Goal: Task Accomplishment & Management: Use online tool/utility

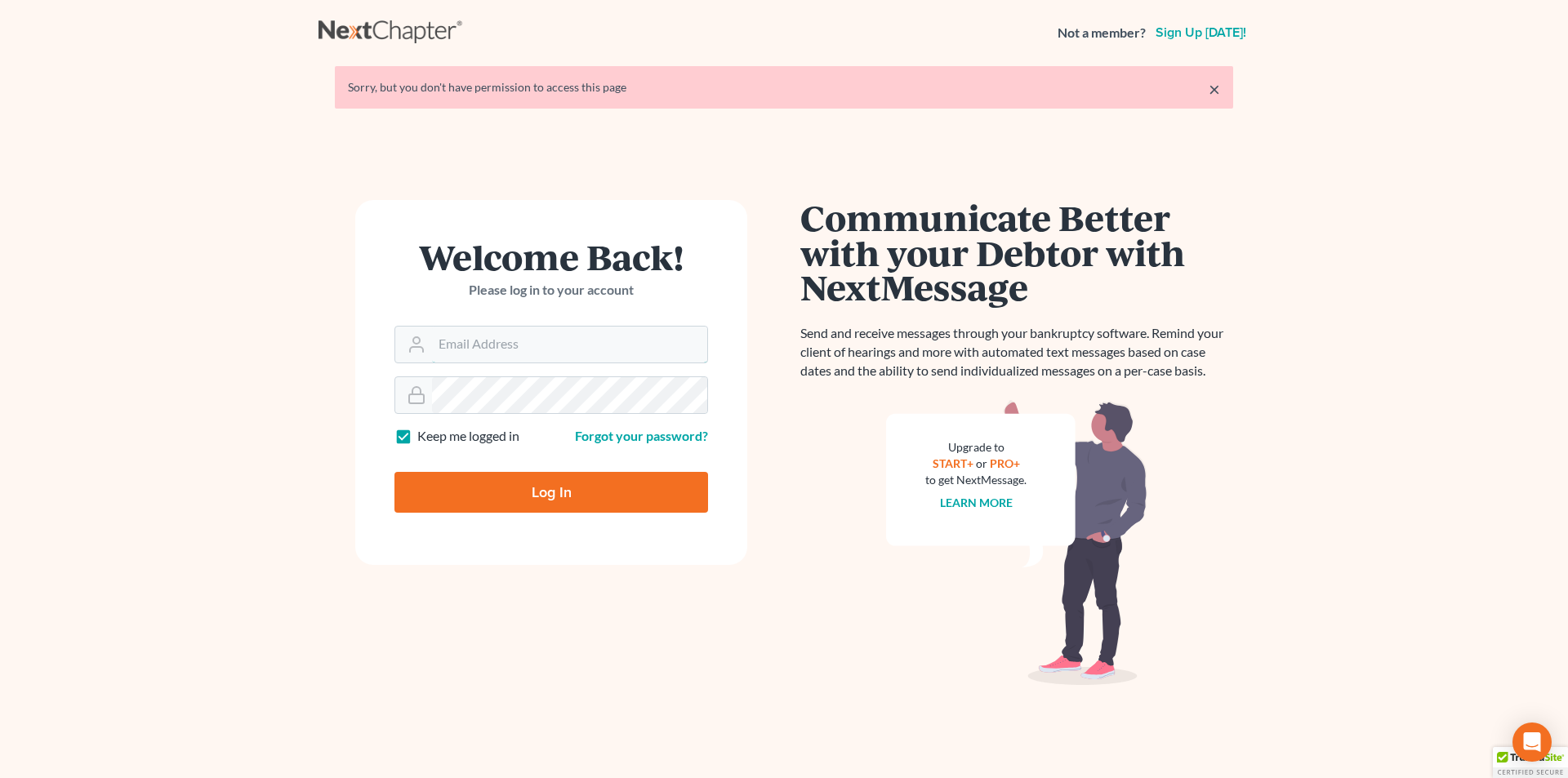
type input "[PERSON_NAME][EMAIL_ADDRESS][DOMAIN_NAME]"
click at [492, 504] on input "Log In" at bounding box center [551, 492] width 313 height 41
type input "Thinking..."
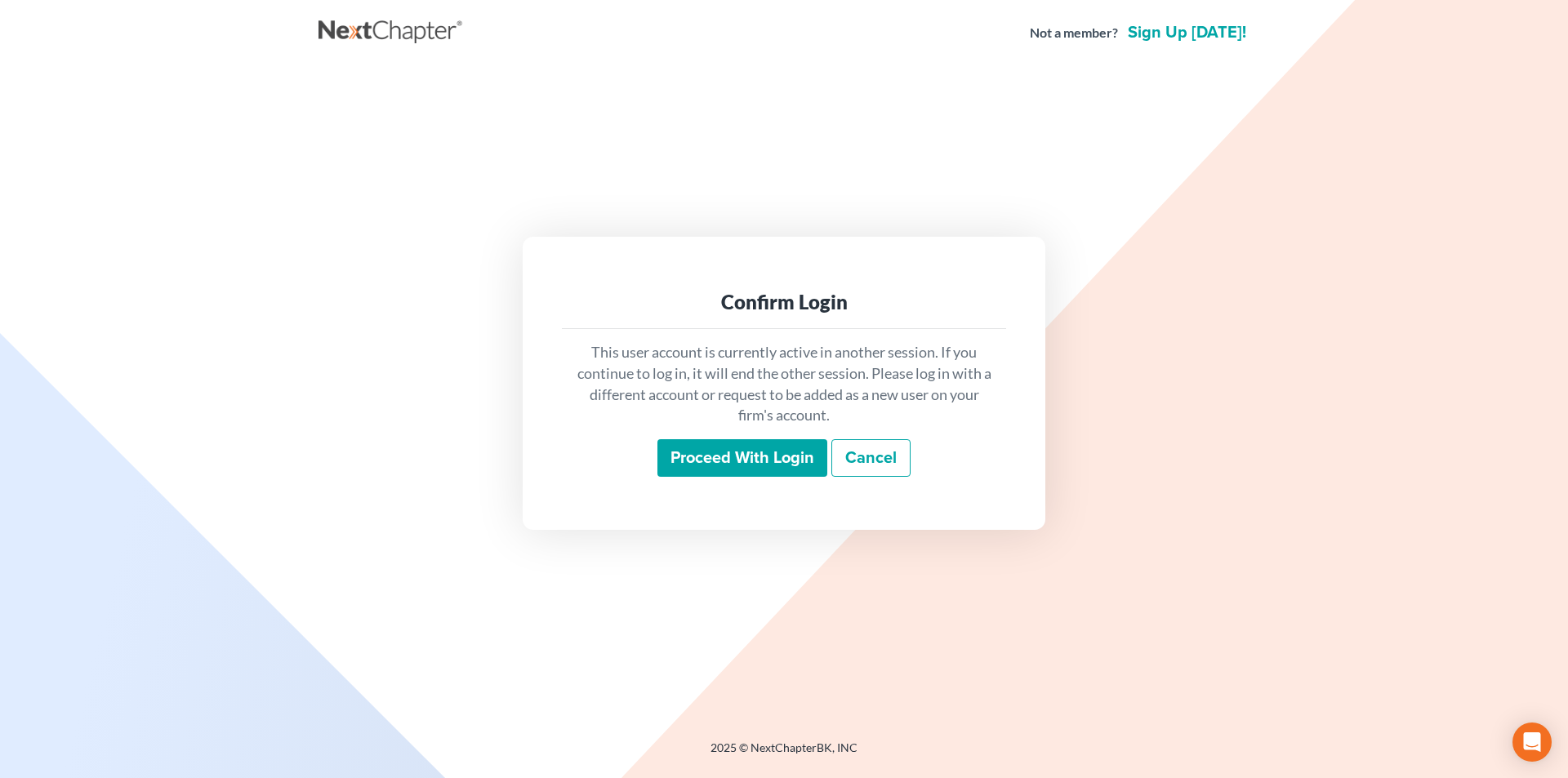
click at [687, 455] on input "Proceed with login" at bounding box center [741, 458] width 170 height 37
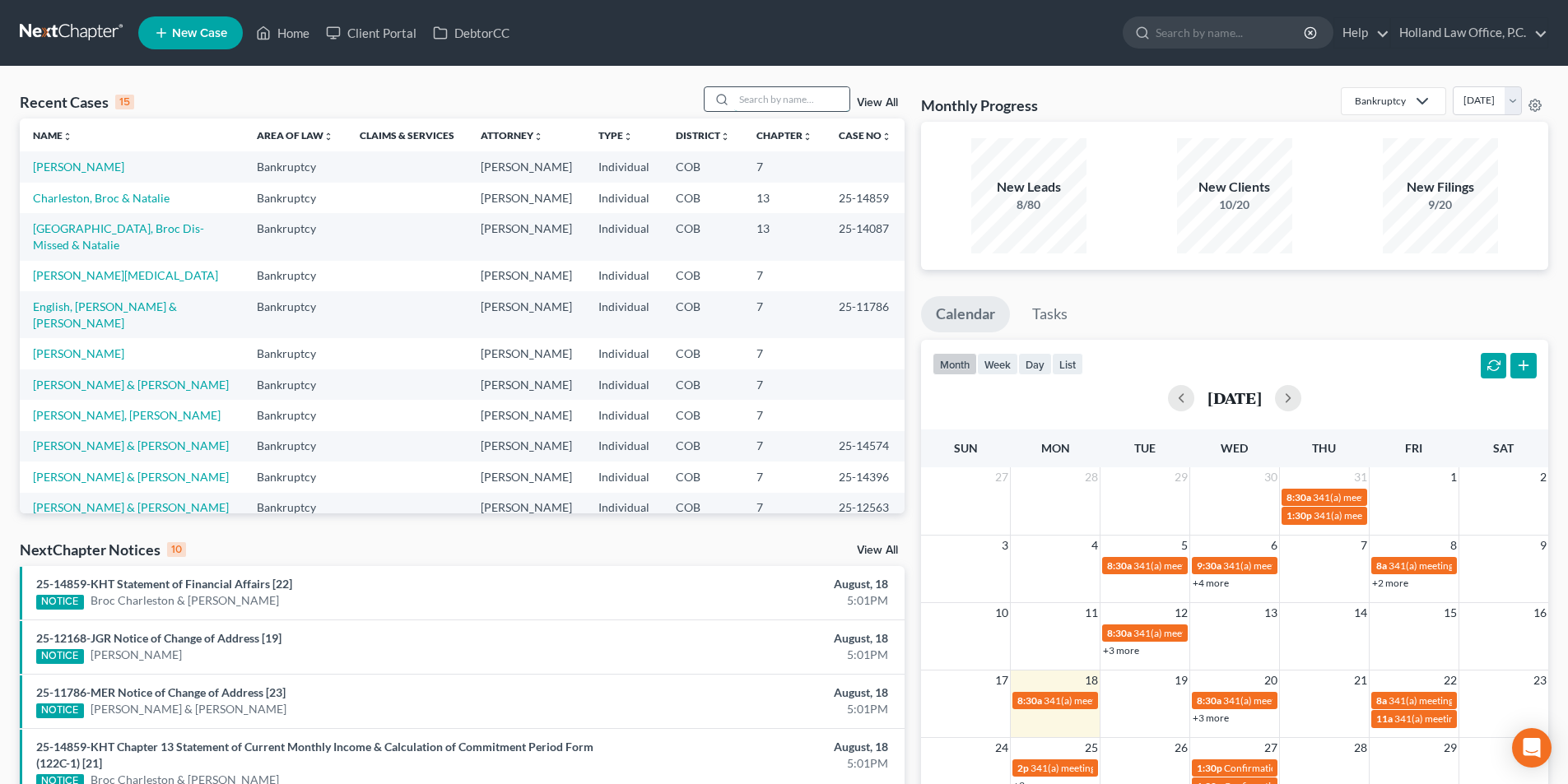
click at [765, 104] on input "search" at bounding box center [791, 98] width 115 height 24
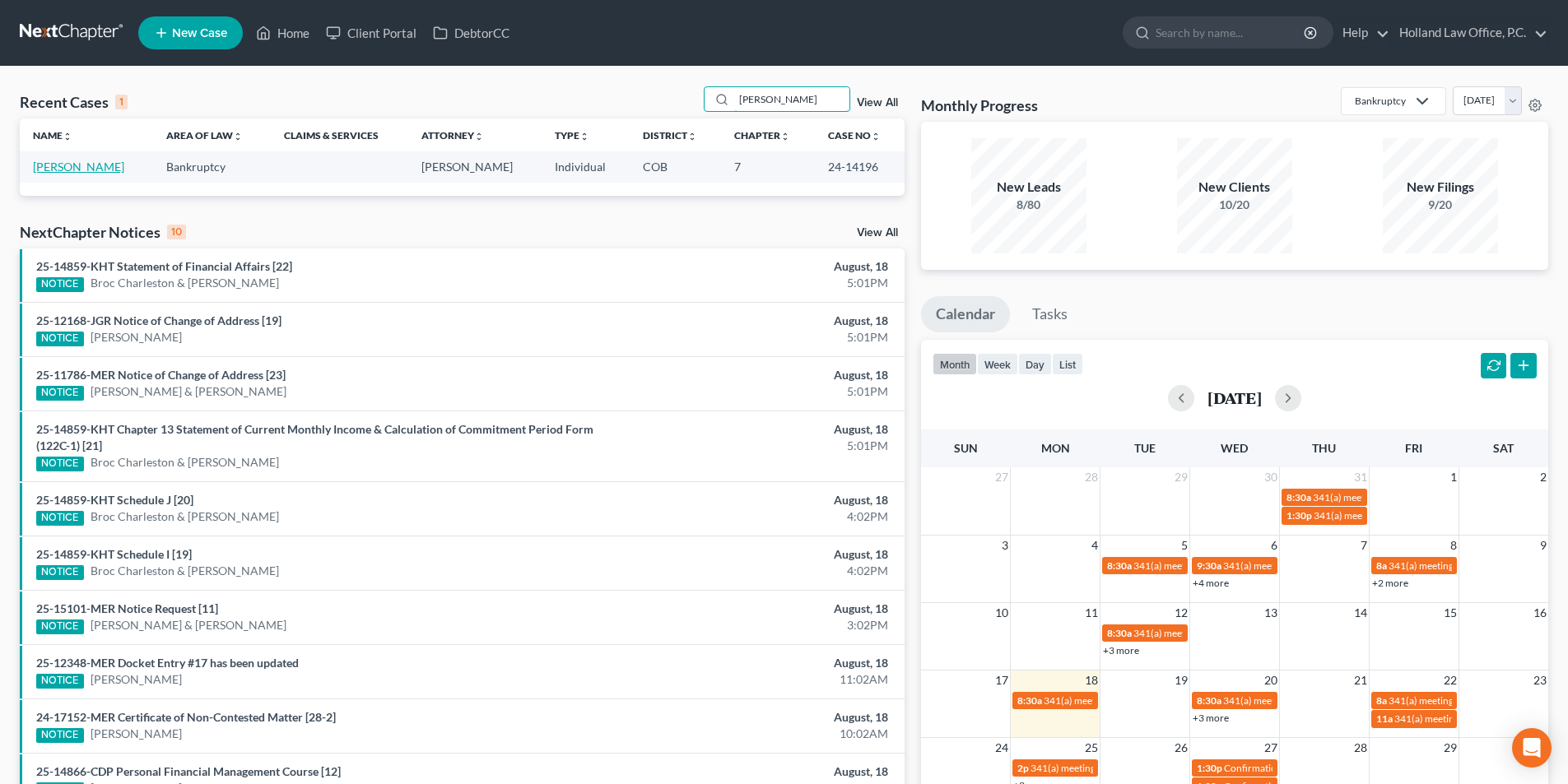
type input "Hashaw"
click at [119, 166] on link "Hashaw, Alexander" at bounding box center [79, 167] width 91 height 14
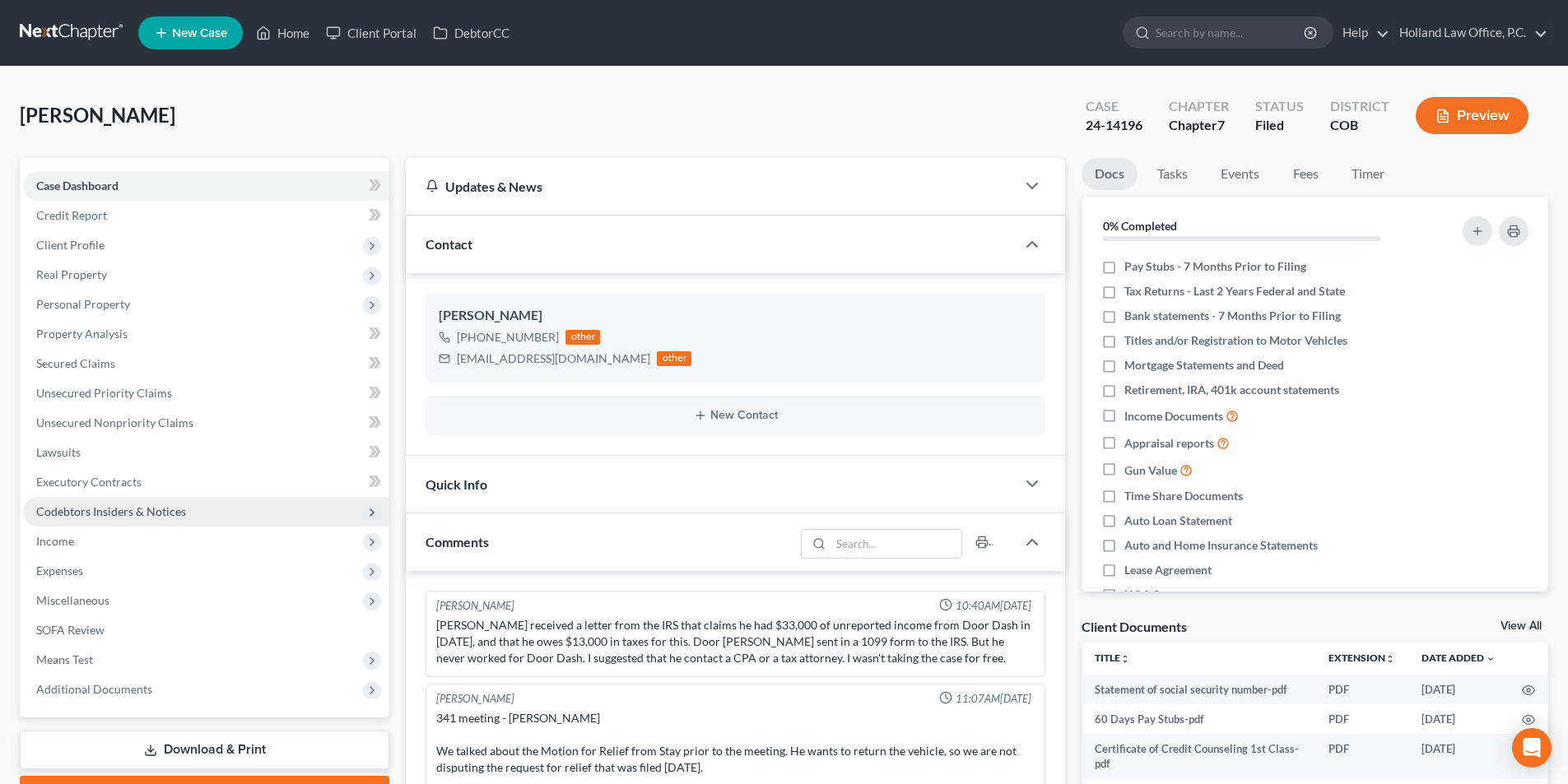
scroll to position [471, 0]
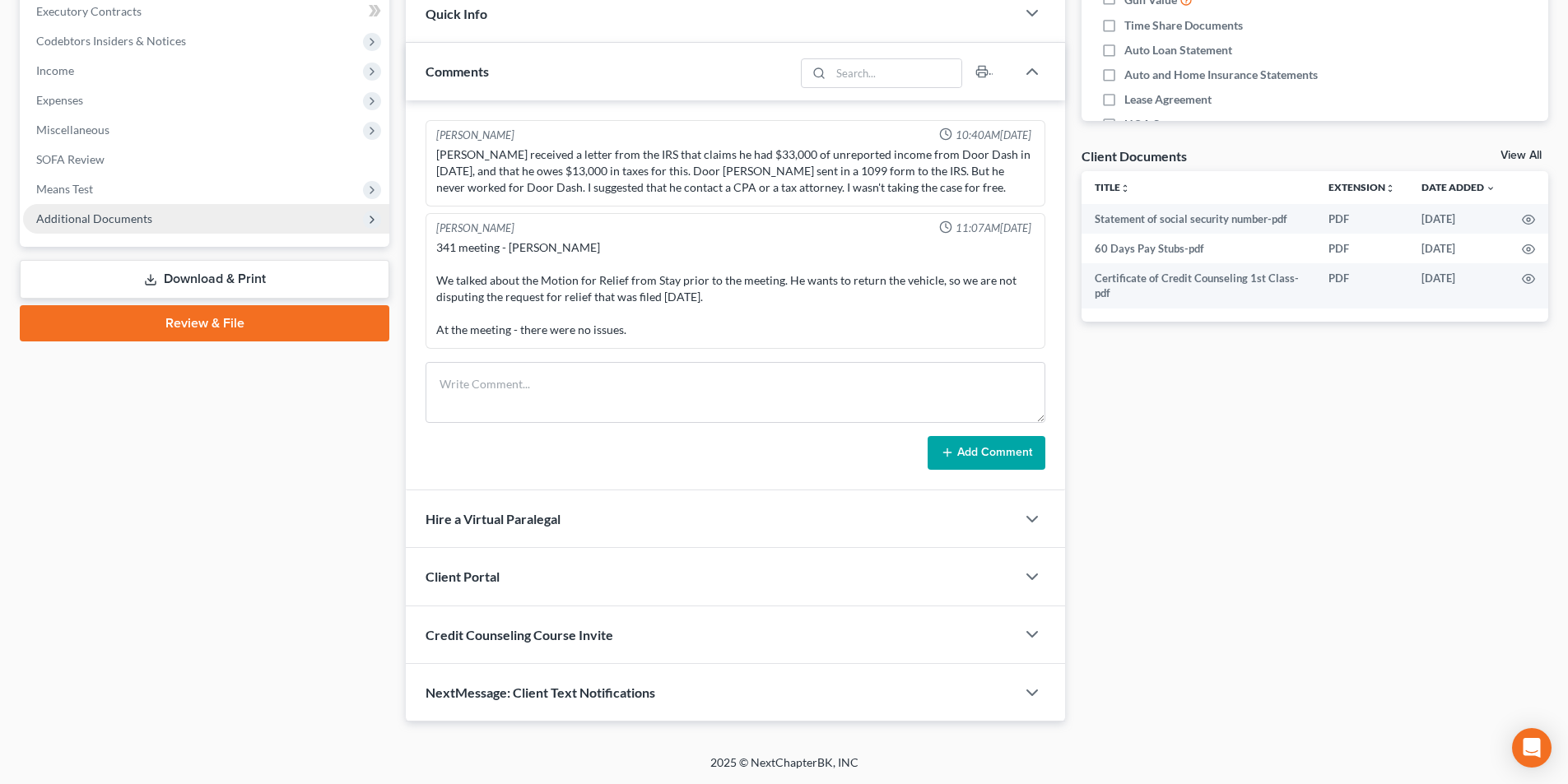
click at [106, 224] on span "Additional Documents" at bounding box center [94, 218] width 116 height 14
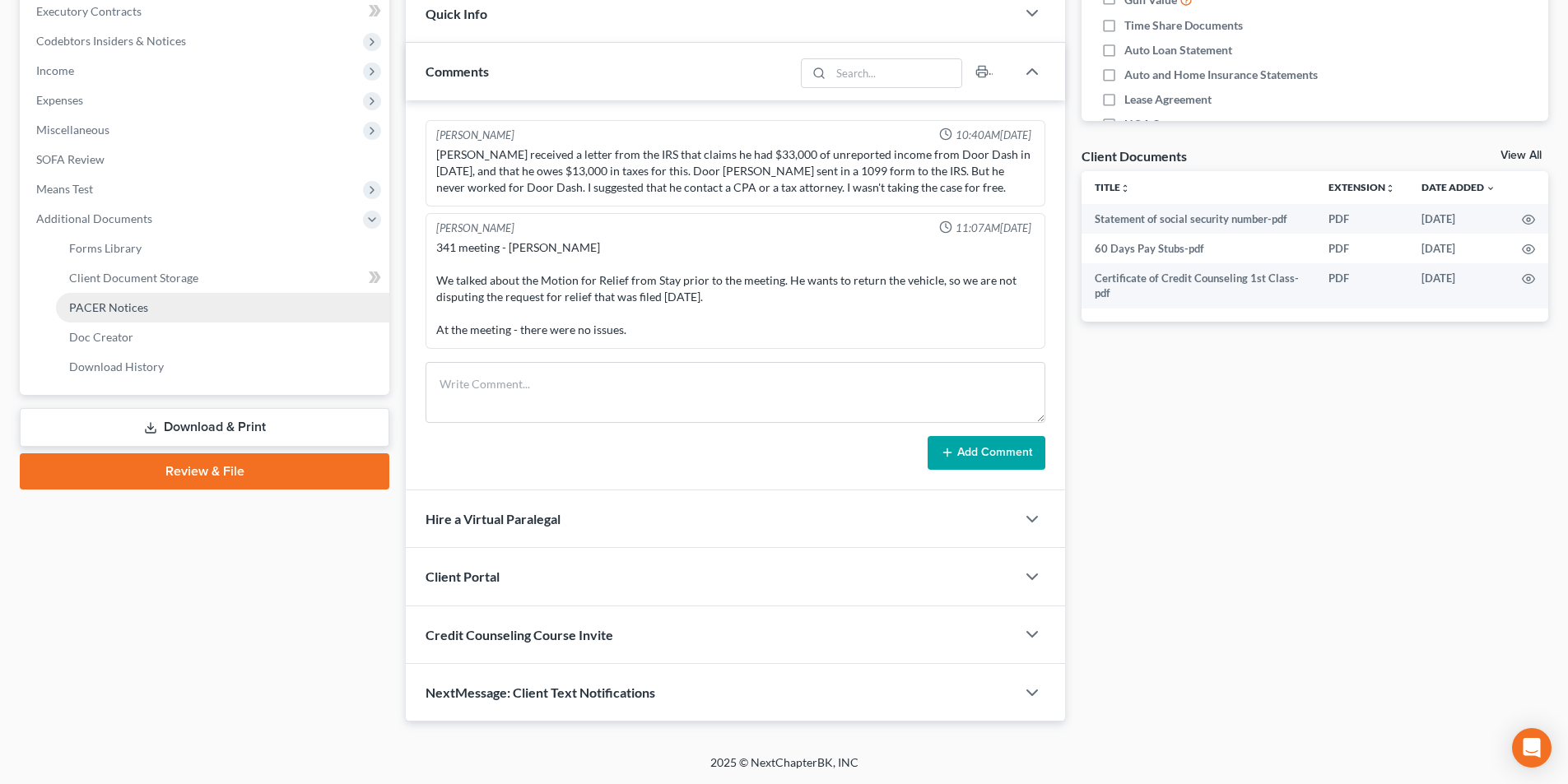
click at [129, 311] on span "PACER Notices" at bounding box center [109, 308] width 79 height 14
